Goal: Information Seeking & Learning: Learn about a topic

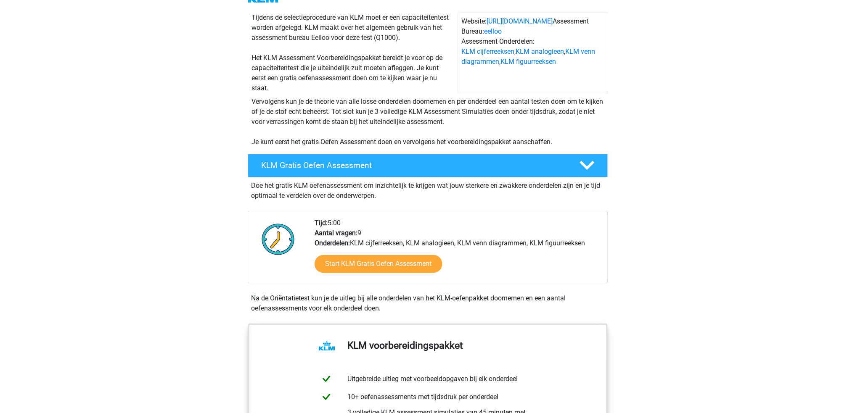
scroll to position [84, 0]
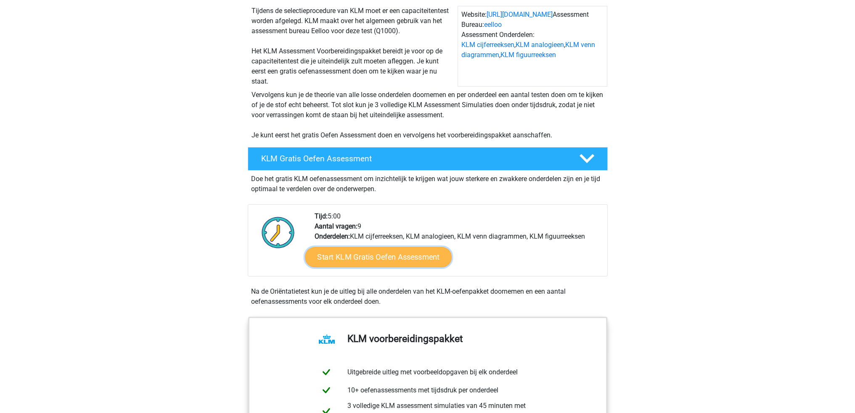
click at [392, 257] on link "Start KLM Gratis Oefen Assessment" at bounding box center [378, 257] width 146 height 20
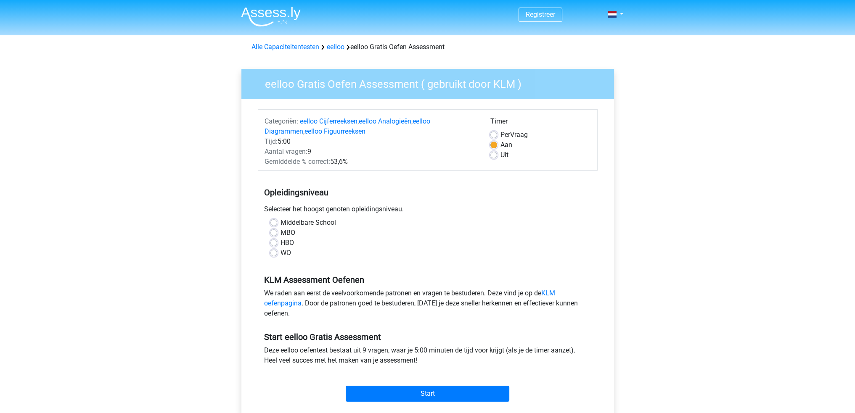
click at [281, 244] on label "HBO" at bounding box center [287, 243] width 13 height 10
click at [273, 244] on input "HBO" at bounding box center [273, 242] width 7 height 8
radio input "true"
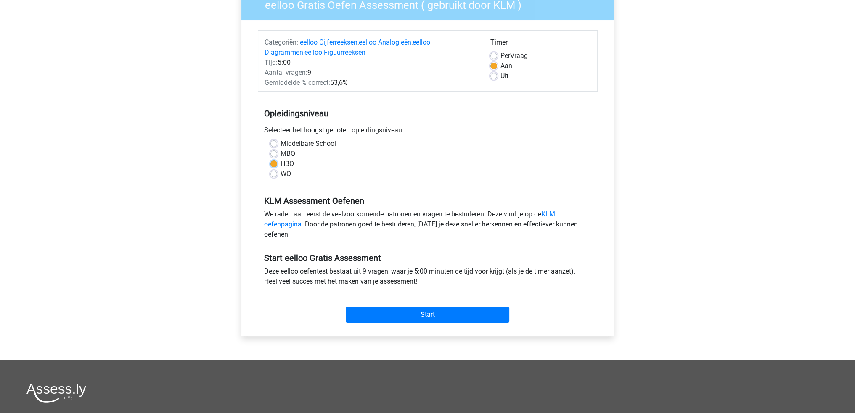
scroll to position [84, 0]
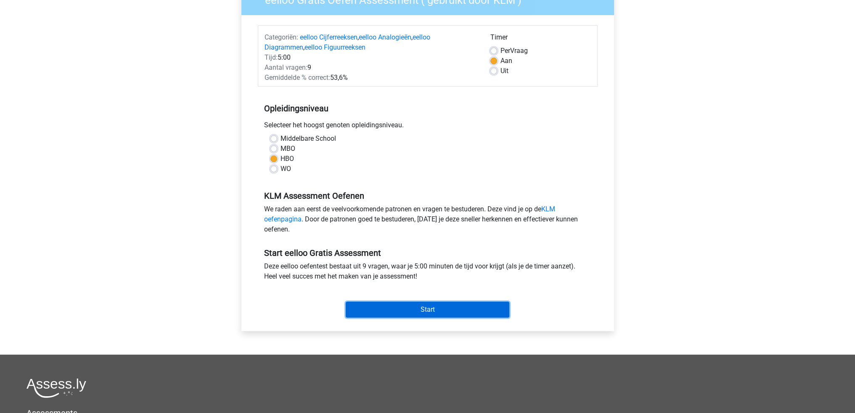
click at [406, 313] on input "Start" at bounding box center [428, 310] width 164 height 16
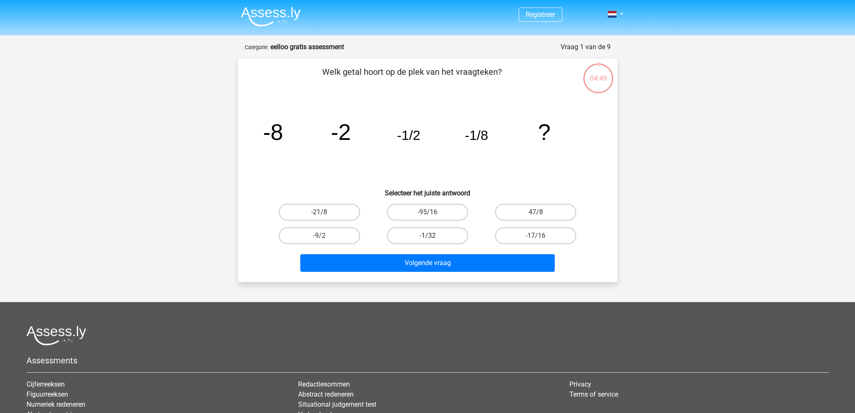
click at [441, 238] on label "-1/32" at bounding box center [427, 236] width 81 height 17
click at [433, 238] on input "-1/32" at bounding box center [429, 238] width 5 height 5
radio input "true"
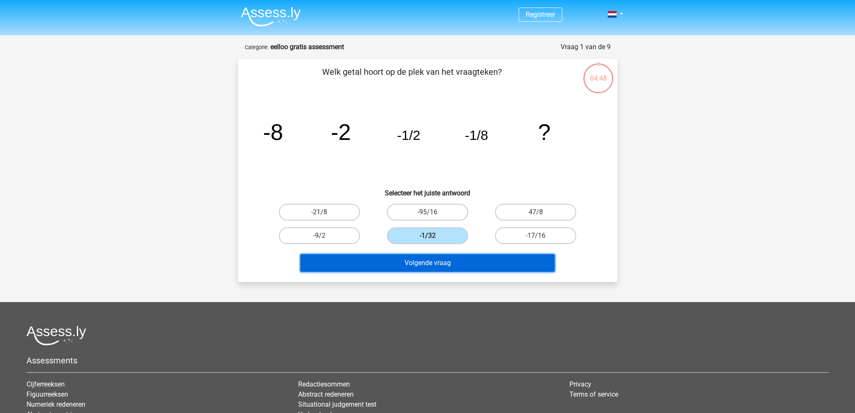
click at [453, 264] on button "Volgende vraag" at bounding box center [427, 263] width 254 height 18
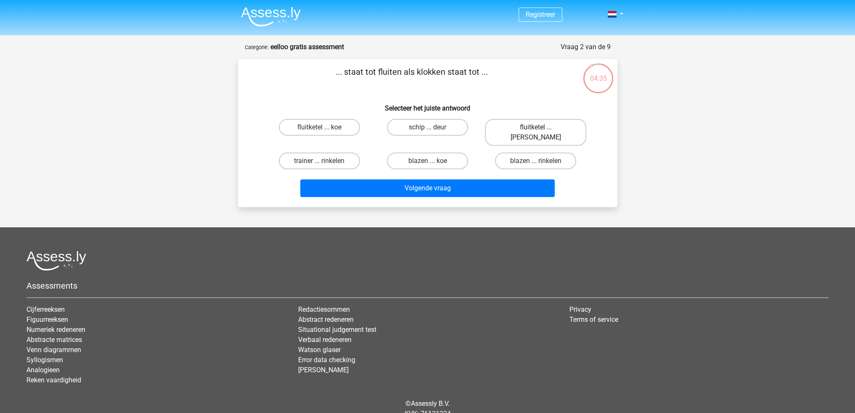
click at [544, 127] on label "fluitketel ... luiden" at bounding box center [535, 132] width 101 height 27
click at [541, 127] on input "fluitketel ... luiden" at bounding box center [538, 129] width 5 height 5
radio input "true"
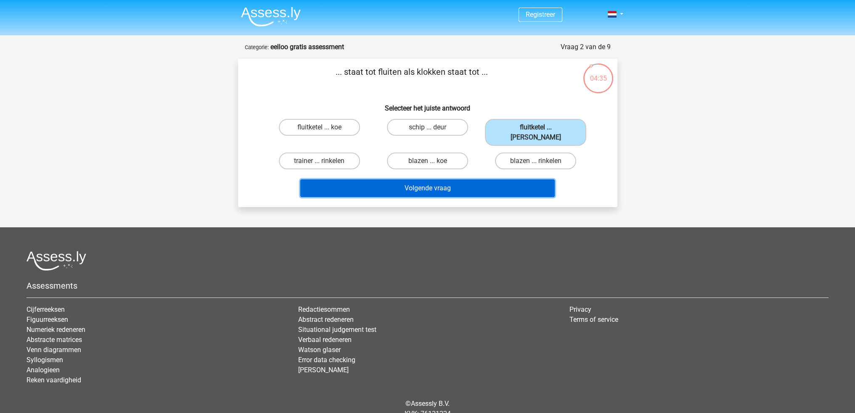
click at [461, 180] on button "Volgende vraag" at bounding box center [427, 189] width 254 height 18
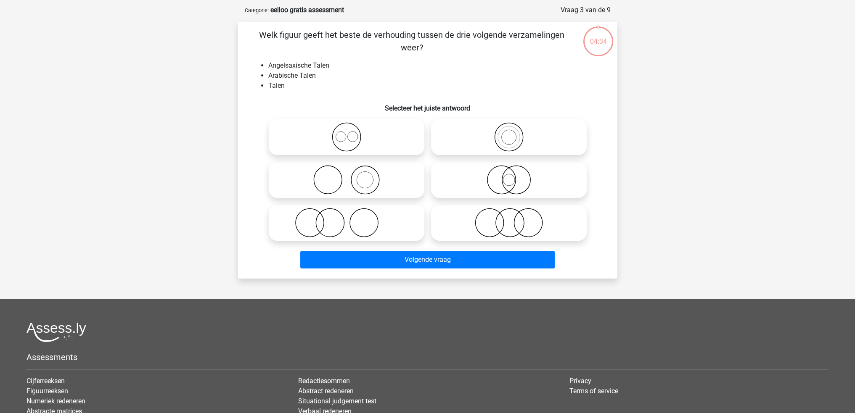
scroll to position [42, 0]
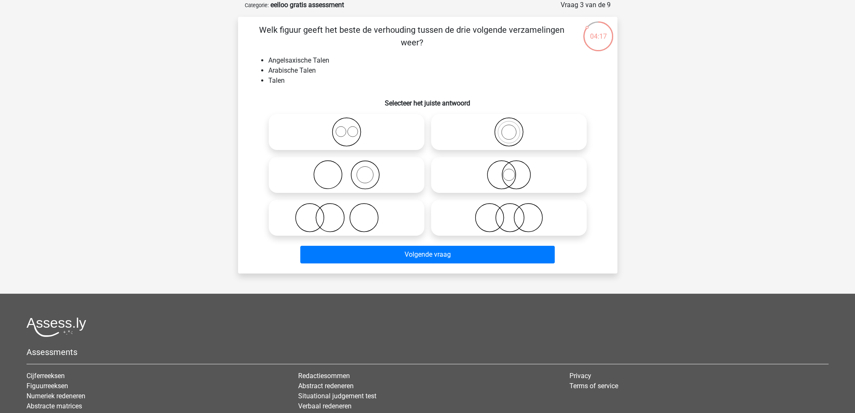
click at [306, 130] on icon at bounding box center [346, 131] width 149 height 29
click at [347, 128] on input "radio" at bounding box center [349, 124] width 5 height 5
radio input "true"
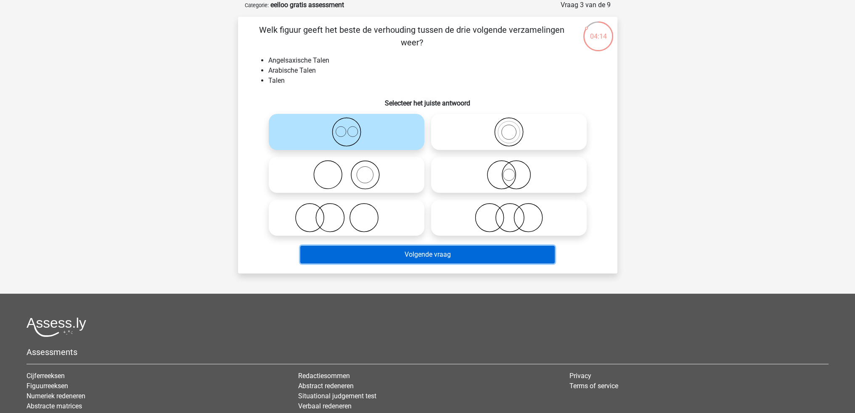
click at [439, 257] on button "Volgende vraag" at bounding box center [427, 255] width 254 height 18
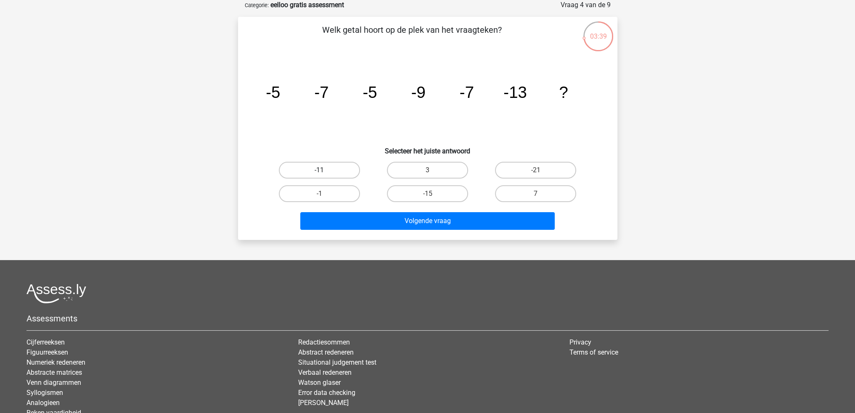
click at [321, 176] on label "-11" at bounding box center [319, 170] width 81 height 17
click at [321, 176] on input "-11" at bounding box center [321, 172] width 5 height 5
radio input "true"
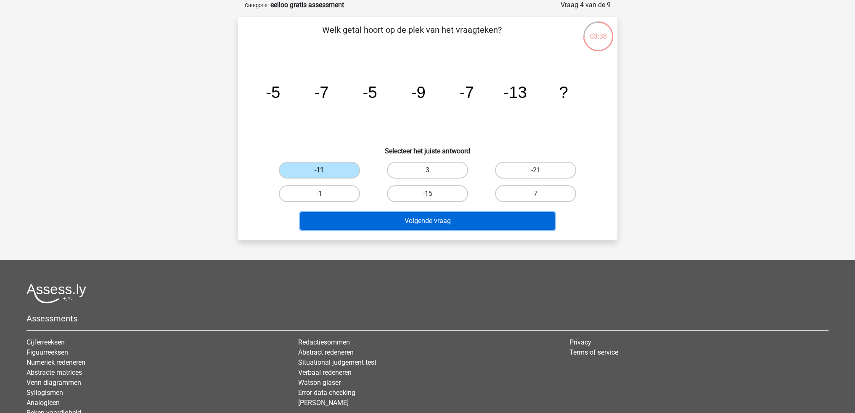
click at [454, 218] on button "Volgende vraag" at bounding box center [427, 221] width 254 height 18
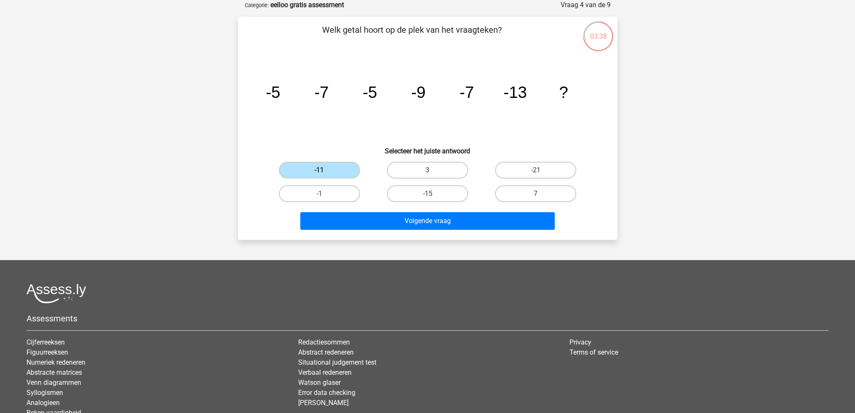
scroll to position [25, 0]
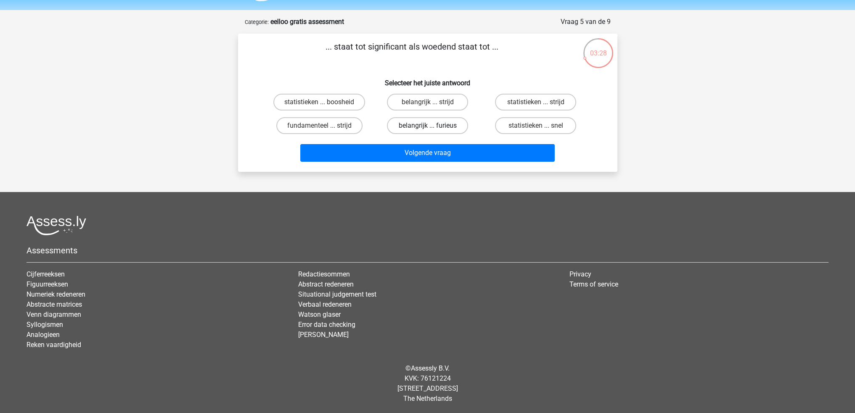
click at [442, 129] on label "belangrijk ... furieus" at bounding box center [427, 125] width 81 height 17
click at [433, 129] on input "belangrijk ... furieus" at bounding box center [429, 128] width 5 height 5
radio input "true"
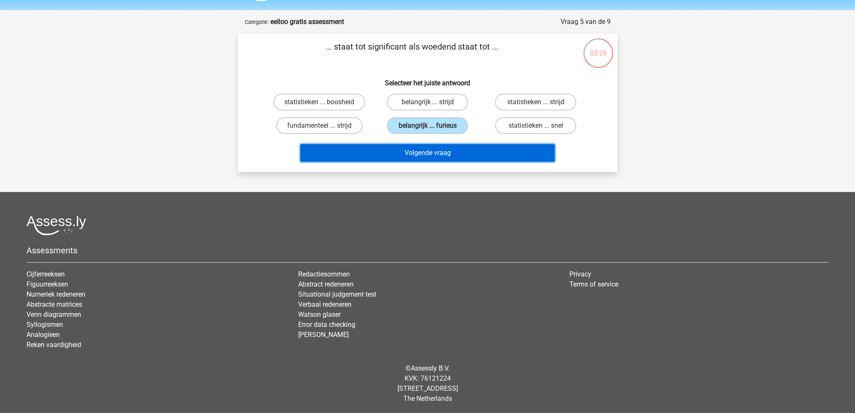
click at [479, 156] on button "Volgende vraag" at bounding box center [427, 153] width 254 height 18
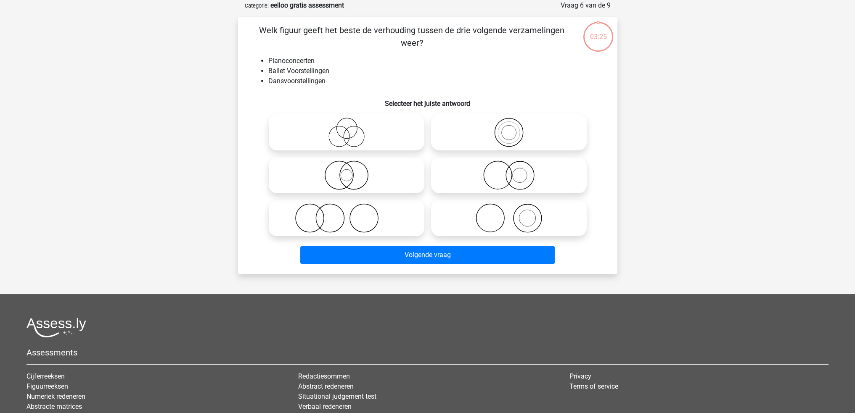
scroll to position [42, 0]
click at [361, 139] on icon at bounding box center [346, 131] width 149 height 29
click at [352, 128] on input "radio" at bounding box center [349, 124] width 5 height 5
radio input "true"
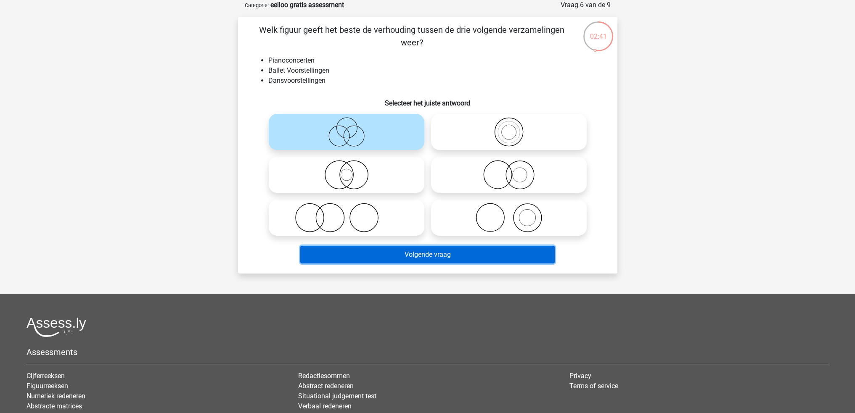
click at [518, 254] on button "Volgende vraag" at bounding box center [427, 255] width 254 height 18
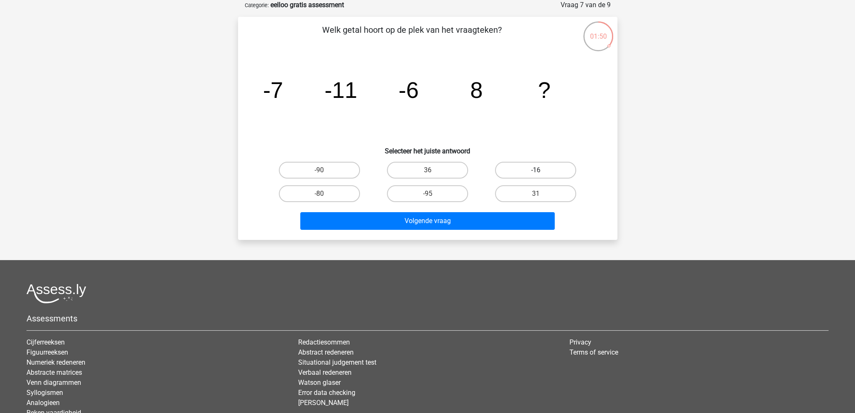
click at [554, 169] on label "-16" at bounding box center [535, 170] width 81 height 17
click at [541, 170] on input "-16" at bounding box center [538, 172] width 5 height 5
radio input "true"
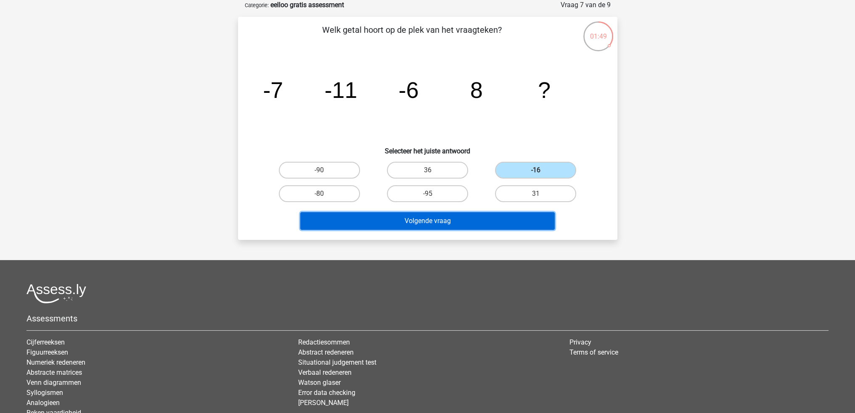
click at [430, 218] on button "Volgende vraag" at bounding box center [427, 221] width 254 height 18
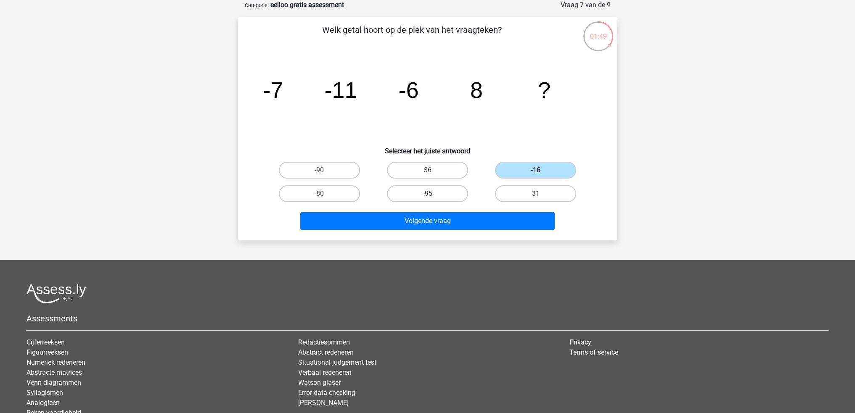
scroll to position [25, 0]
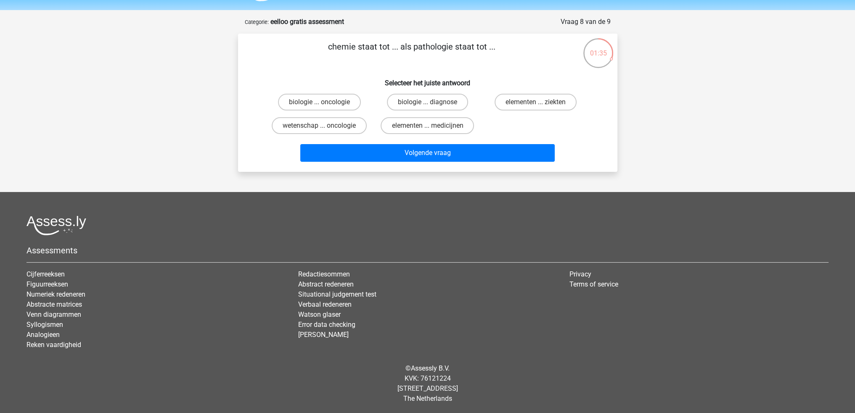
click at [541, 103] on input "elementen ... ziekten" at bounding box center [538, 104] width 5 height 5
radio input "true"
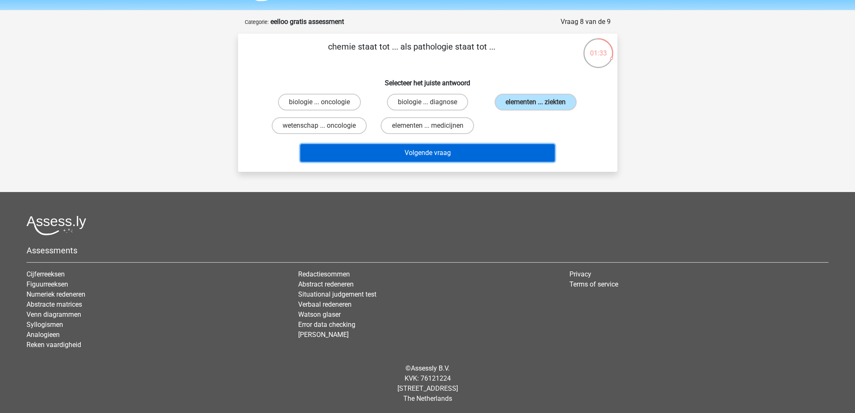
click at [439, 154] on button "Volgende vraag" at bounding box center [427, 153] width 254 height 18
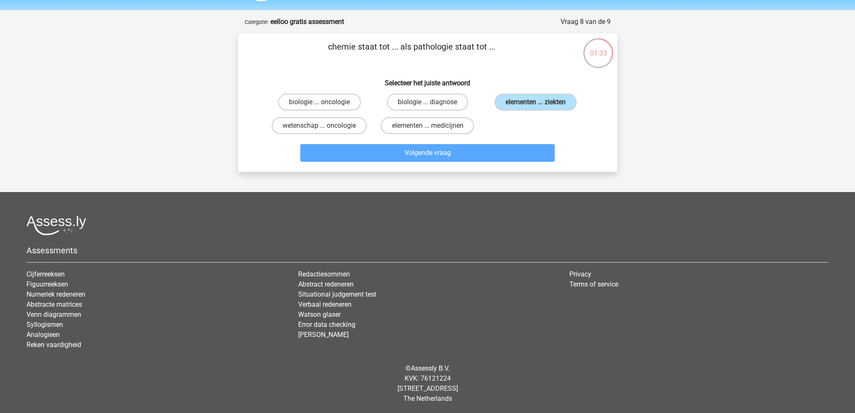
scroll to position [42, 0]
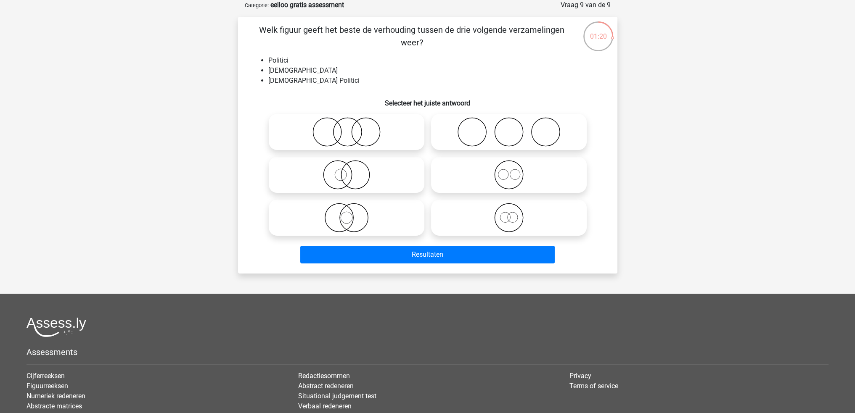
click at [326, 219] on icon at bounding box center [346, 217] width 149 height 29
click at [347, 214] on input "radio" at bounding box center [349, 210] width 5 height 5
radio input "true"
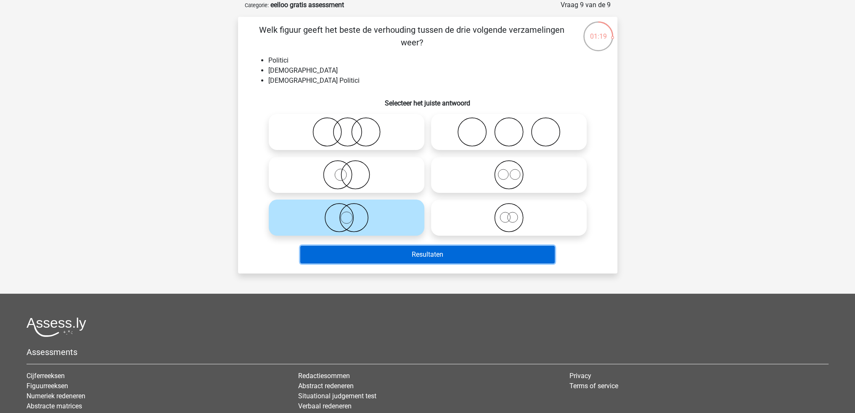
click at [415, 257] on button "Resultaten" at bounding box center [427, 255] width 254 height 18
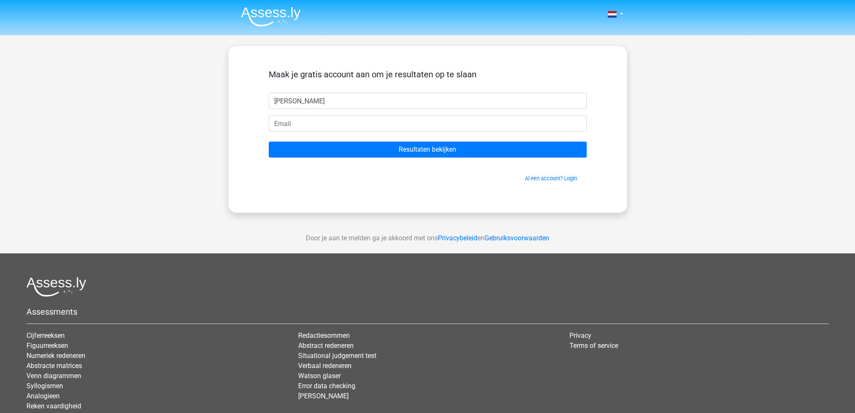
type input "Abel"
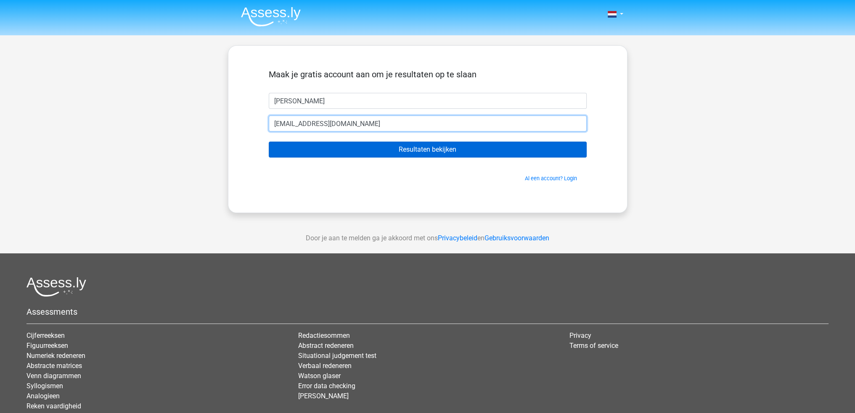
type input "abelbannink@hotmail.com"
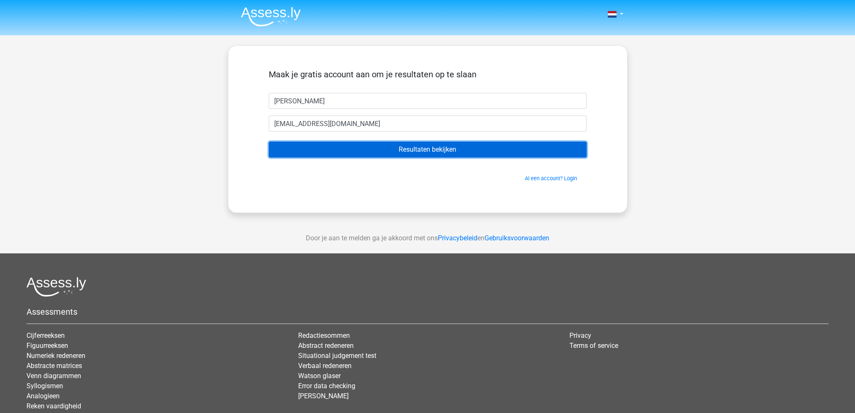
click at [409, 155] on input "Resultaten bekijken" at bounding box center [428, 150] width 318 height 16
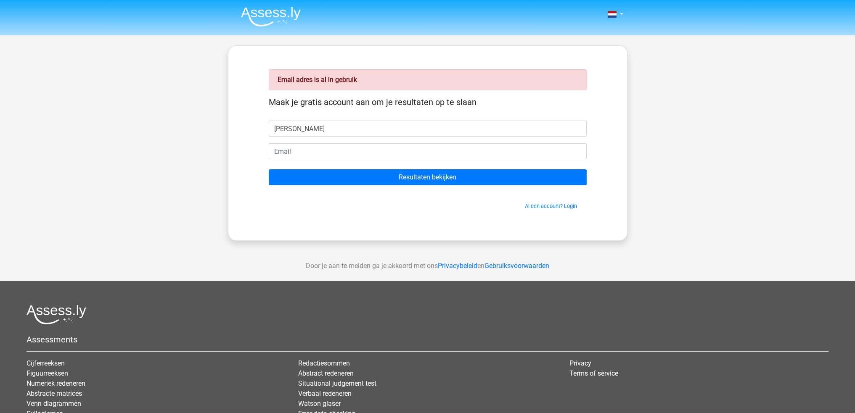
type input "[PERSON_NAME]"
type input "[PERSON_NAME][EMAIL_ADDRESS][DOMAIN_NAME]"
click at [269, 170] on input "Resultaten bekijken" at bounding box center [428, 178] width 318 height 16
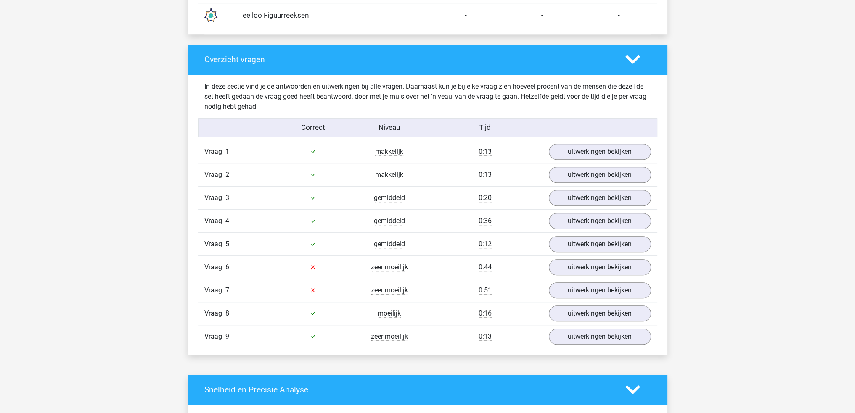
scroll to position [841, 0]
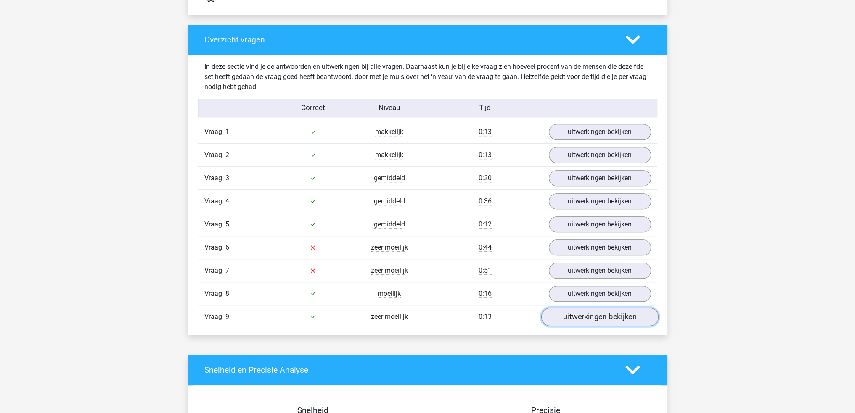
click at [612, 317] on link "uitwerkingen bekijken" at bounding box center [599, 317] width 117 height 19
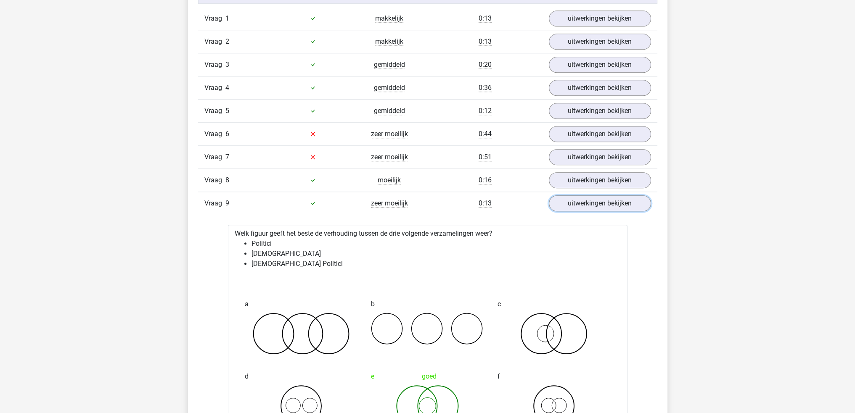
scroll to position [967, 0]
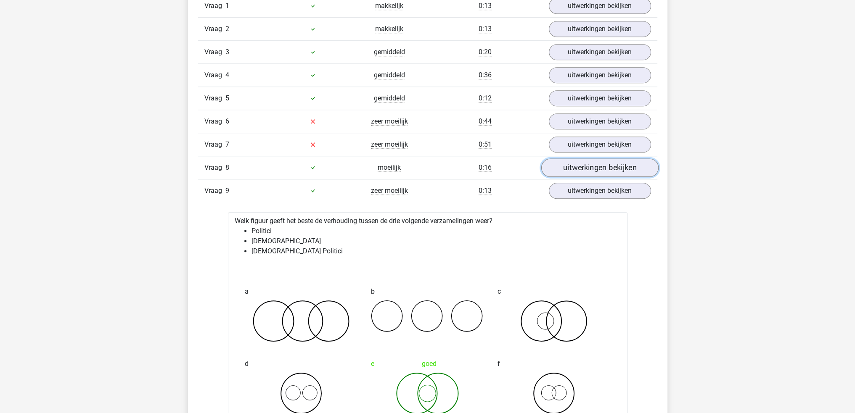
click at [626, 160] on link "uitwerkingen bekijken" at bounding box center [599, 168] width 117 height 19
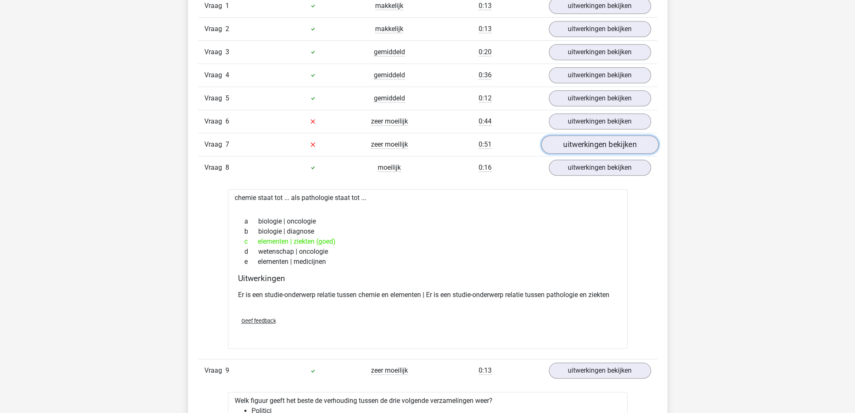
click at [623, 140] on link "uitwerkingen bekijken" at bounding box center [599, 144] width 117 height 19
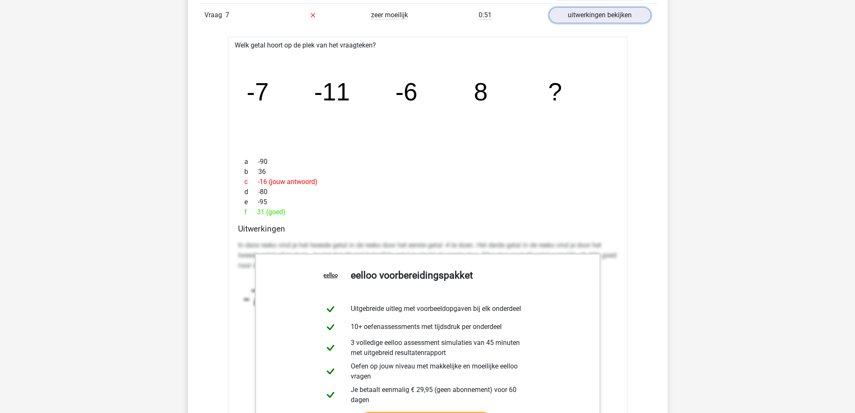
scroll to position [1094, 0]
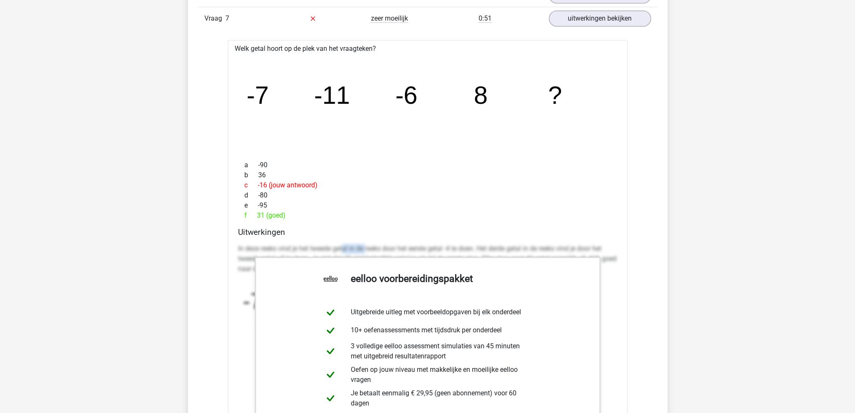
drag, startPoint x: 344, startPoint y: 243, endPoint x: 368, endPoint y: 247, distance: 25.1
click at [368, 247] on p "In deze reeks vind je het tweede getal in de reeks door het eerste getal -4 te …" at bounding box center [427, 259] width 379 height 30
click at [238, 244] on div "Uitwerkingen In deze reeks vind je het tweede getal in de reeks door het eerste…" at bounding box center [428, 360] width 386 height 265
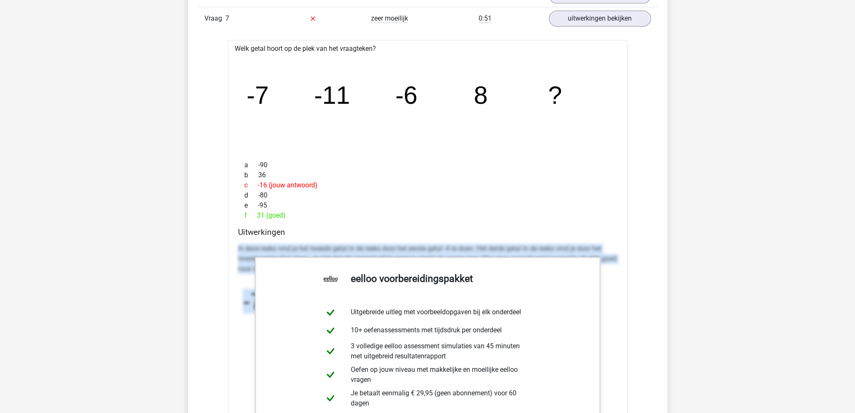
drag, startPoint x: 238, startPoint y: 244, endPoint x: 626, endPoint y: 357, distance: 403.4
click at [626, 357] on div "Welk getal hoort op de plek van het vraagteken? image/svg+xml -7 -11 -6 8 ? a -…" at bounding box center [428, 286] width 400 height 492
copy div "In deze reeks vind je het tweede getal in de reeks door het eerste getal -4 te …"
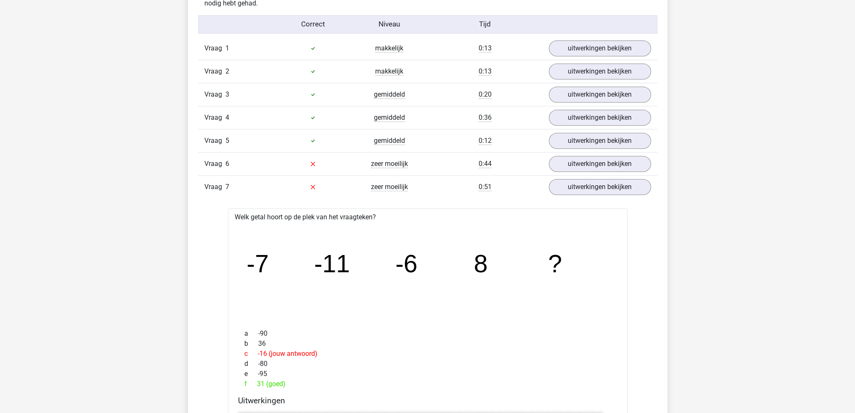
scroll to position [883, 0]
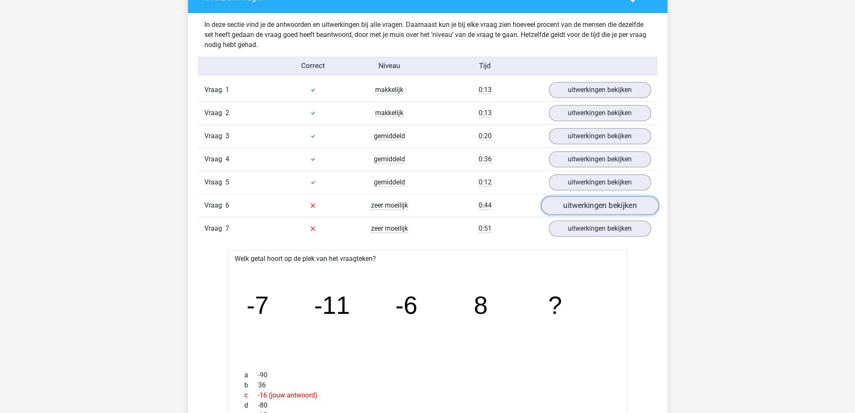
click at [585, 201] on link "uitwerkingen bekijken" at bounding box center [599, 205] width 117 height 19
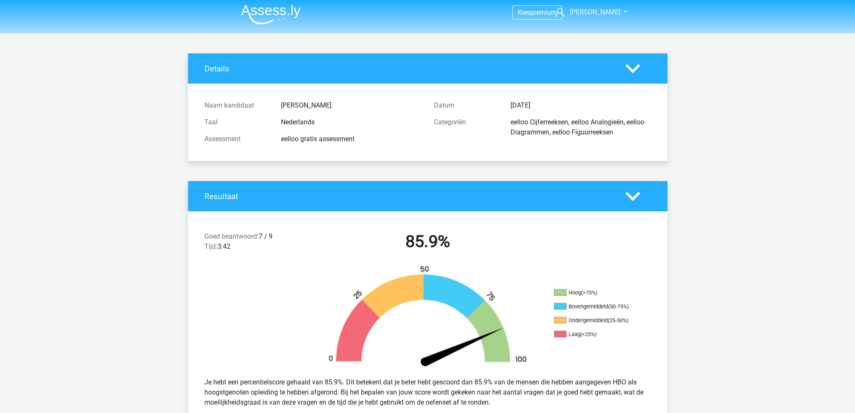
scroll to position [0, 0]
